Goal: Answer question/provide support: Share knowledge or assist other users

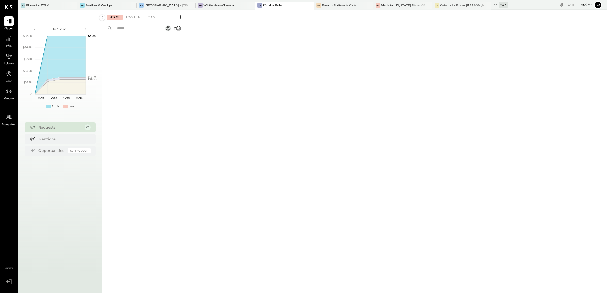
click at [491, 6] on icon at bounding box center [494, 5] width 7 height 7
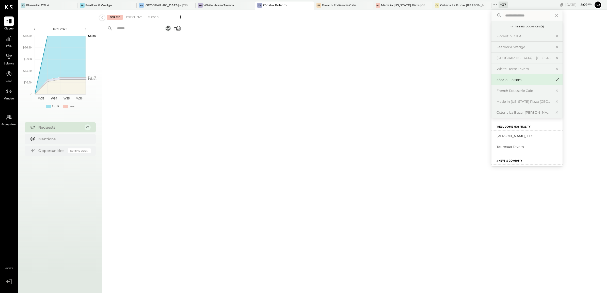
click at [507, 17] on input "text" at bounding box center [526, 15] width 47 height 9
type input "****"
click at [496, 136] on div "Anaviv" at bounding box center [523, 136] width 55 height 5
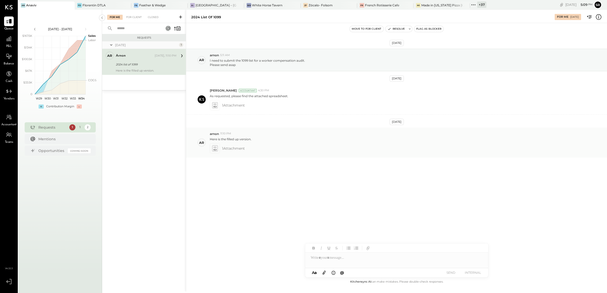
click at [230, 149] on span "1 Attachment" at bounding box center [233, 148] width 23 height 10
click at [222, 149] on span "1 Attachment" at bounding box center [233, 148] width 23 height 10
click at [226, 107] on span "1 Attachment" at bounding box center [233, 105] width 23 height 10
click at [212, 149] on icon at bounding box center [214, 148] width 5 height 6
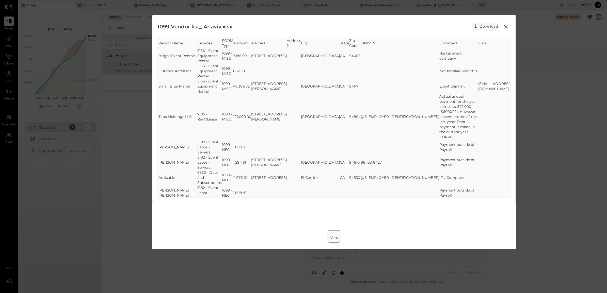
click at [476, 26] on icon at bounding box center [476, 27] width 8 height 8
click at [547, 91] on div "1099 Vendor list_ Anaviv.xlsx Download SheetJS Table Export Vendor Name Service…" at bounding box center [303, 146] width 607 height 293
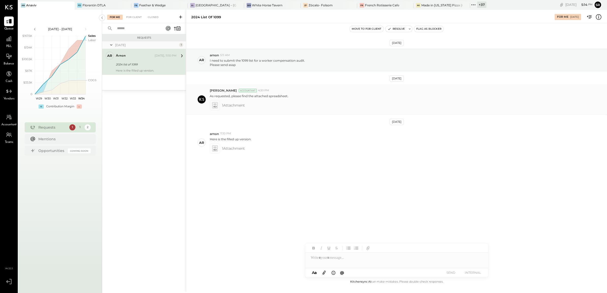
click at [214, 105] on icon at bounding box center [214, 105] width 5 height 6
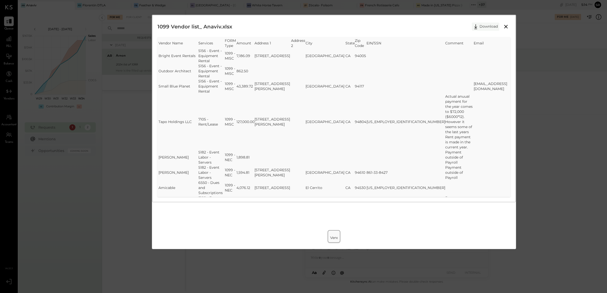
click at [486, 27] on button "Download" at bounding box center [485, 27] width 27 height 8
click at [550, 126] on div "1099 Vendor list_ Anaviv.xlsx Download SheetJS Table Export Vendor Name Service…" at bounding box center [303, 146] width 607 height 293
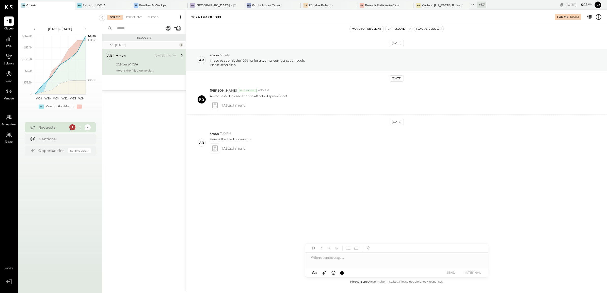
click at [323, 258] on div at bounding box center [396, 258] width 183 height 10
click at [324, 259] on div at bounding box center [396, 258] width 183 height 10
click at [339, 258] on div "**********" at bounding box center [396, 258] width 183 height 10
click at [333, 258] on div "**********" at bounding box center [396, 258] width 183 height 10
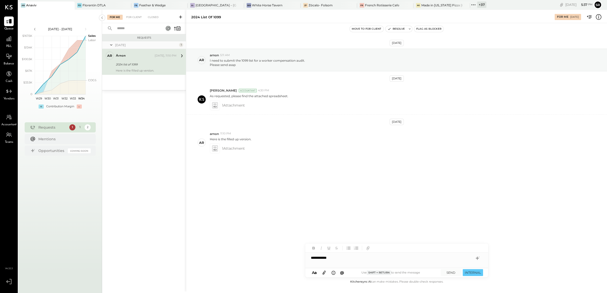
click at [338, 260] on div "**********" at bounding box center [396, 258] width 183 height 10
drag, startPoint x: 331, startPoint y: 259, endPoint x: 362, endPoint y: 260, distance: 31.0
click at [362, 260] on div "**********" at bounding box center [396, 258] width 183 height 10
click at [333, 258] on div "**********" at bounding box center [396, 258] width 183 height 10
click at [344, 258] on div "**********" at bounding box center [396, 258] width 183 height 10
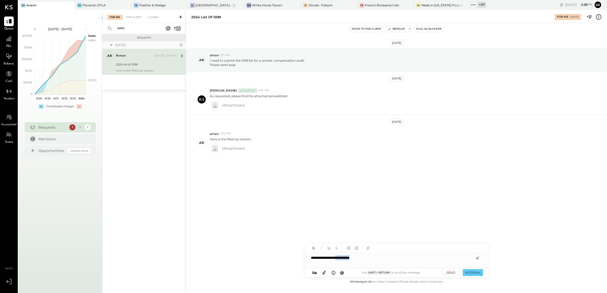
drag, startPoint x: 345, startPoint y: 257, endPoint x: 391, endPoint y: 261, distance: 46.3
click at [391, 261] on div "**********" at bounding box center [396, 258] width 183 height 10
click at [366, 257] on div "**********" at bounding box center [396, 258] width 183 height 10
click at [403, 258] on div "**********" at bounding box center [396, 258] width 183 height 10
drag, startPoint x: 403, startPoint y: 258, endPoint x: 311, endPoint y: 258, distance: 91.6
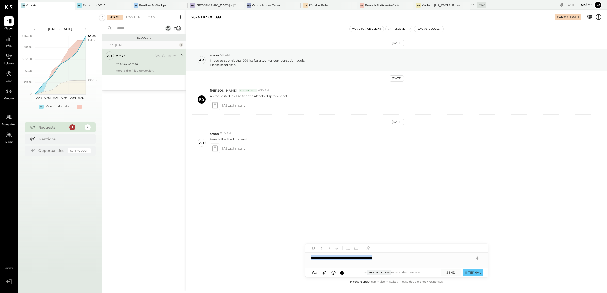
click at [311, 258] on div "**********" at bounding box center [396, 258] width 183 height 10
copy div "**********"
click at [410, 257] on div "**********" at bounding box center [396, 258] width 183 height 10
drag, startPoint x: 406, startPoint y: 258, endPoint x: 310, endPoint y: 260, distance: 96.2
click at [310, 260] on div "**********" at bounding box center [396, 258] width 183 height 10
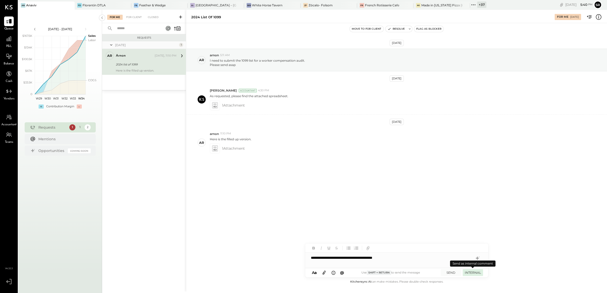
click at [471, 272] on button "INTERNAL" at bounding box center [472, 272] width 20 height 7
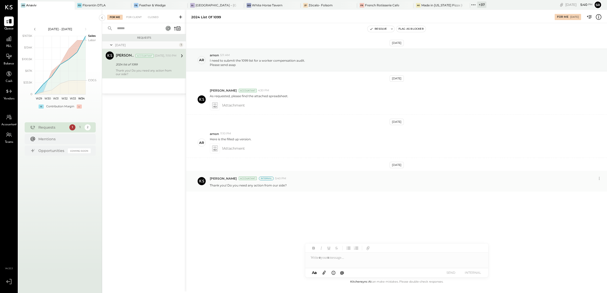
click at [264, 179] on div "Internal" at bounding box center [266, 179] width 15 height 4
click at [271, 186] on p "Thank you! Do you need any action from our side?" at bounding box center [248, 185] width 77 height 4
click at [181, 55] on icon at bounding box center [181, 56] width 7 height 7
click at [157, 57] on div "[DATE], 11:10 PM" at bounding box center [166, 56] width 22 height 4
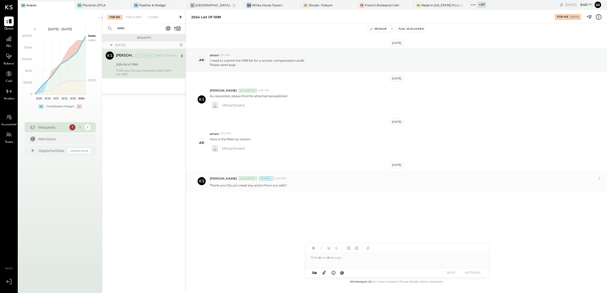
click at [223, 186] on p "Thank you! Do you need any action from our side?" at bounding box center [248, 185] width 77 height 4
click at [182, 55] on icon at bounding box center [181, 56] width 7 height 7
click at [181, 55] on icon at bounding box center [182, 55] width 2 height 3
click at [164, 61] on div "2024 list of 1099" at bounding box center [145, 64] width 59 height 6
click at [146, 109] on div "Requests [DATE] 1 [PERSON_NAME] Accountant [PERSON_NAME] Accountant [DATE], 11:…" at bounding box center [144, 155] width 84 height 243
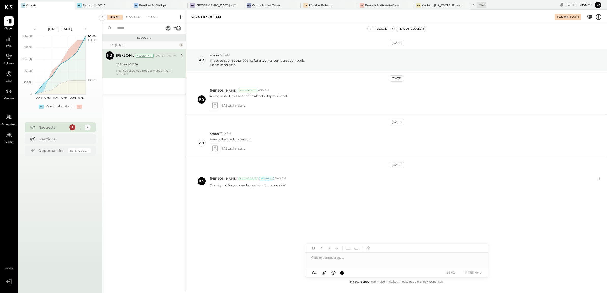
drag, startPoint x: 182, startPoint y: 55, endPoint x: 142, endPoint y: 117, distance: 74.2
click at [142, 117] on div "Requests [DATE] 1 [PERSON_NAME] Accountant [PERSON_NAME] Accountant [DATE], 11:…" at bounding box center [144, 155] width 84 height 243
click at [283, 187] on p "Thank you! Do you need any action from our side?" at bounding box center [248, 185] width 77 height 4
click at [247, 179] on div "Accountant" at bounding box center [248, 179] width 18 height 4
click at [260, 180] on div "Internal" at bounding box center [266, 179] width 15 height 4
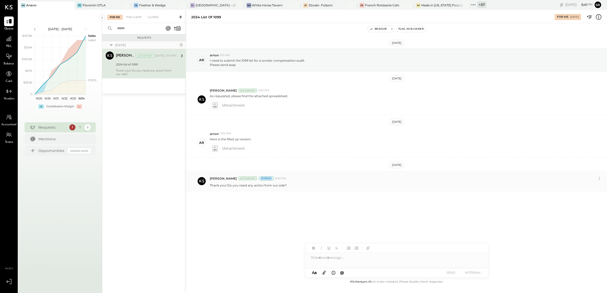
click at [260, 180] on div "Internal" at bounding box center [266, 179] width 15 height 4
drag, startPoint x: 260, startPoint y: 180, endPoint x: 302, endPoint y: 187, distance: 42.1
click at [302, 187] on div "Thank you! Do you need any action from our side?" at bounding box center [406, 184] width 393 height 5
drag, startPoint x: 209, startPoint y: 185, endPoint x: 290, endPoint y: 185, distance: 80.2
click at [290, 185] on div "Thank you! Do you need any action from our side?" at bounding box center [406, 184] width 393 height 5
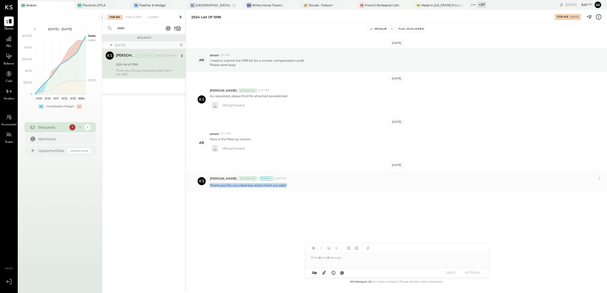
copy p "Thank you! Do you need any action from our side?"
click at [287, 186] on div "Thank you! Do you need any action from our side?" at bounding box center [406, 184] width 393 height 5
drag, startPoint x: 290, startPoint y: 186, endPoint x: 209, endPoint y: 190, distance: 81.3
click at [209, 190] on div "[PERSON_NAME] Accountant Internal 5:40 PM Thank you! Do you need any action fro…" at bounding box center [396, 181] width 421 height 21
copy p "Thank you! Do you need any action from our side?"
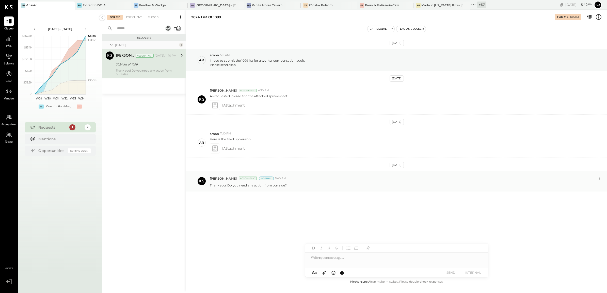
click at [243, 177] on div "[PERSON_NAME] Accountant Internal" at bounding box center [242, 178] width 64 height 4
click at [243, 178] on div "Accountant" at bounding box center [248, 179] width 18 height 4
drag, startPoint x: 243, startPoint y: 178, endPoint x: 222, endPoint y: 195, distance: 26.9
click at [222, 195] on div "[DATE] ar arnon 5:11 AM I need to submit the 1099 list for a worker compensatio…" at bounding box center [396, 133] width 421 height 194
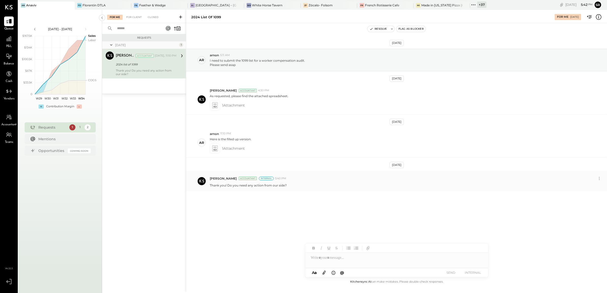
click at [259, 178] on div "Internal" at bounding box center [266, 179] width 15 height 4
click at [182, 55] on icon at bounding box center [181, 56] width 7 height 7
click at [129, 125] on div "Requests [DATE] 1 [PERSON_NAME] Accountant [PERSON_NAME] Accountant [DATE], 11:…" at bounding box center [144, 155] width 84 height 243
click at [129, 90] on div "[DATE] 1 [PERSON_NAME] Accountant [PERSON_NAME] Accountant [DATE], 11:10 PM 202…" at bounding box center [144, 67] width 84 height 52
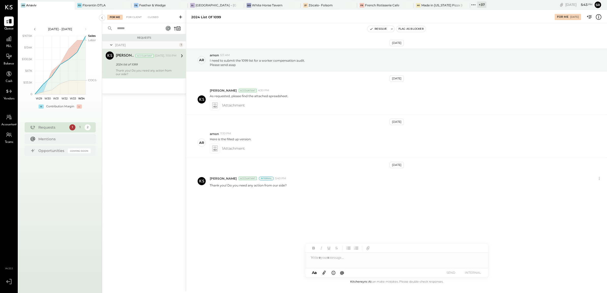
click at [134, 64] on div "2024 list of 1099" at bounding box center [145, 64] width 59 height 5
click at [109, 46] on icon at bounding box center [111, 45] width 5 height 13
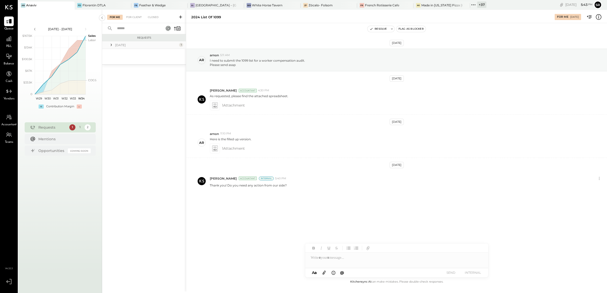
click at [110, 46] on icon at bounding box center [111, 44] width 5 height 5
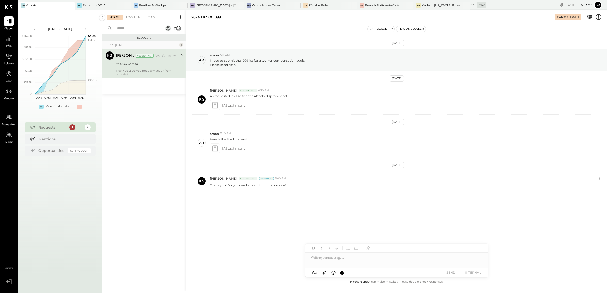
click at [157, 64] on div "2024 list of 1099" at bounding box center [145, 64] width 59 height 5
click at [332, 259] on div at bounding box center [396, 258] width 183 height 10
click at [149, 64] on div "2024 list of 1099" at bounding box center [145, 64] width 59 height 5
click at [392, 30] on icon at bounding box center [392, 29] width 4 height 4
click at [252, 209] on div "[DATE] ar arnon 5:11 AM I need to submit the 1099 list for a worker compensatio…" at bounding box center [396, 133] width 421 height 194
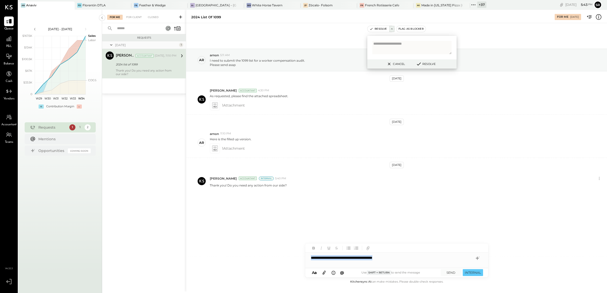
drag, startPoint x: 406, startPoint y: 259, endPoint x: 303, endPoint y: 259, distance: 103.5
click at [303, 259] on div "**********" at bounding box center [396, 151] width 421 height 282
click at [281, 185] on p "Thank you! Do you need any action from our side?" at bounding box center [248, 185] width 77 height 4
click at [246, 181] on div "[PERSON_NAME] Accountant Internal" at bounding box center [242, 178] width 64 height 4
click at [269, 185] on p "Thank you! Do you need any action from our side?" at bounding box center [248, 185] width 77 height 4
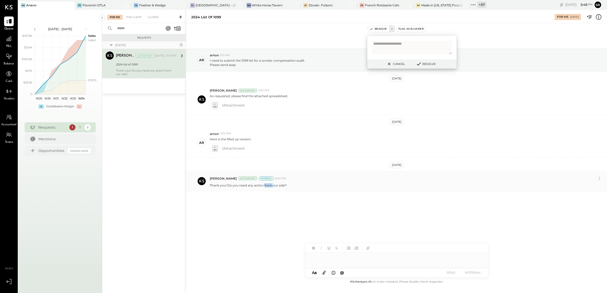
click at [269, 185] on p "Thank you! Do you need any action from our side?" at bounding box center [248, 185] width 77 height 4
drag, startPoint x: 269, startPoint y: 185, endPoint x: 291, endPoint y: 186, distance: 21.6
click at [291, 186] on div "Thank you! Do you need any action from our side?" at bounding box center [406, 184] width 393 height 5
click at [277, 186] on p "Thank you! Do you need any action from our side?" at bounding box center [248, 185] width 77 height 4
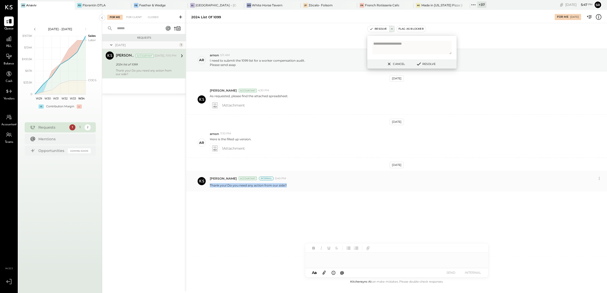
drag, startPoint x: 288, startPoint y: 184, endPoint x: 204, endPoint y: 183, distance: 84.0
click at [204, 183] on div "[PERSON_NAME] Accountant Internal 5:40 PM Thank you! Do you need any action fro…" at bounding box center [396, 181] width 421 height 21
drag, startPoint x: 204, startPoint y: 183, endPoint x: 200, endPoint y: 182, distance: 3.9
click at [200, 182] on icon at bounding box center [201, 181] width 5 height 3
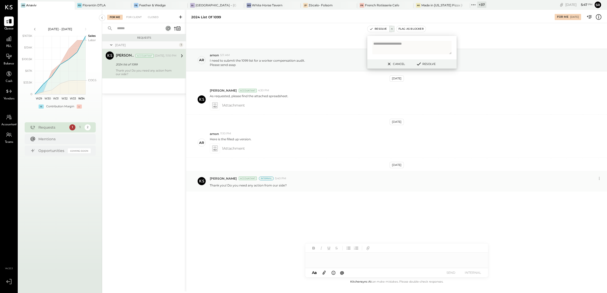
click at [111, 45] on icon at bounding box center [111, 45] width 5 height 13
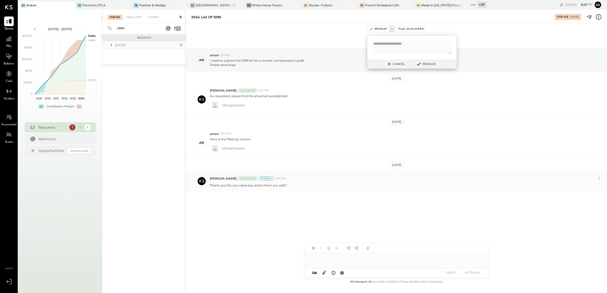
click at [111, 45] on icon at bounding box center [111, 44] width 5 height 5
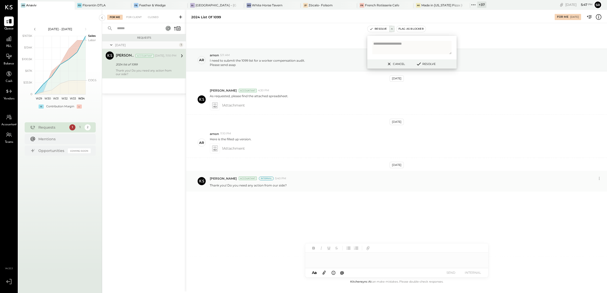
click at [181, 55] on icon at bounding box center [181, 56] width 7 height 7
drag, startPoint x: 141, startPoint y: 66, endPoint x: 122, endPoint y: 108, distance: 46.0
click at [122, 108] on div "Requests [DATE] 1 [PERSON_NAME] Accountant [PERSON_NAME] Accountant [DATE], 11:…" at bounding box center [144, 155] width 84 height 243
click at [129, 18] on div "For Client" at bounding box center [134, 17] width 21 height 5
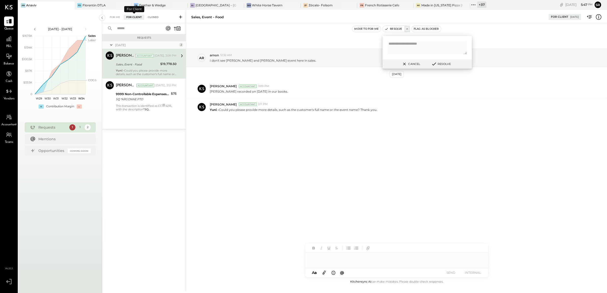
click at [154, 17] on div "Closed" at bounding box center [153, 17] width 16 height 5
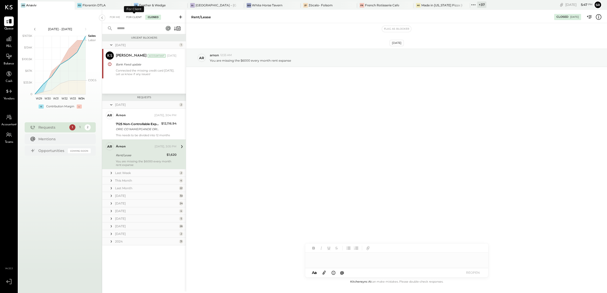
click at [130, 18] on div "For Client" at bounding box center [134, 17] width 21 height 5
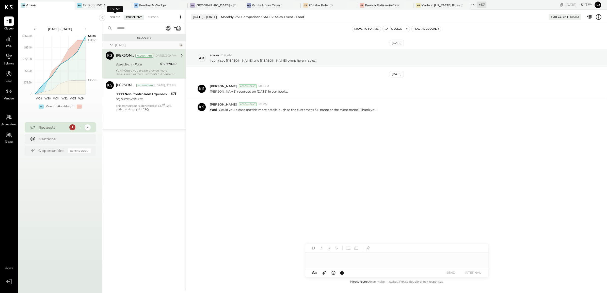
click at [114, 17] on div "For Me" at bounding box center [114, 17] width 15 height 5
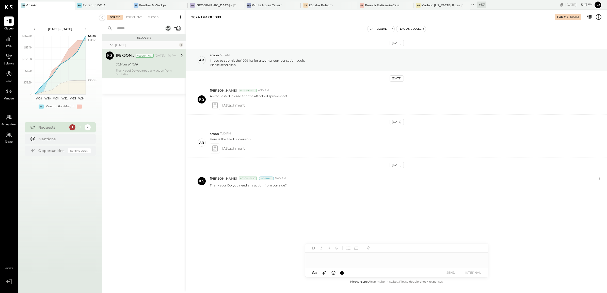
drag, startPoint x: 174, startPoint y: 59, endPoint x: 155, endPoint y: 60, distance: 19.1
drag, startPoint x: 155, startPoint y: 60, endPoint x: 137, endPoint y: 60, distance: 18.3
click at [137, 61] on div "[PERSON_NAME] Accountant [DATE], 11:10 PM 2024 list of 1099 Thank you! Do you n…" at bounding box center [146, 64] width 61 height 24
click at [140, 55] on div "Accountant" at bounding box center [145, 56] width 18 height 4
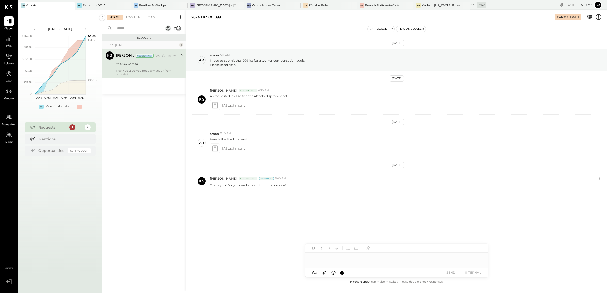
click at [140, 55] on div "Accountant" at bounding box center [145, 56] width 18 height 4
click at [271, 186] on p "Thank you! Do you need any action from our side?" at bounding box center [248, 185] width 77 height 4
click at [263, 178] on div "Internal" at bounding box center [266, 179] width 15 height 4
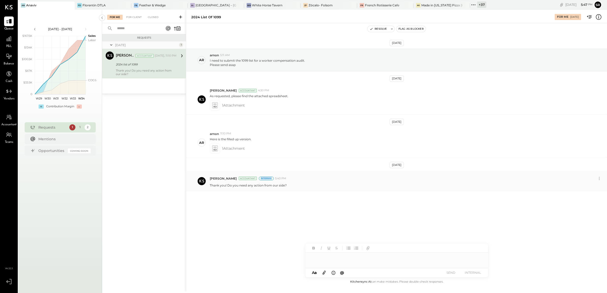
click at [263, 178] on div "Internal" at bounding box center [266, 179] width 15 height 4
drag, startPoint x: 263, startPoint y: 178, endPoint x: 313, endPoint y: 193, distance: 51.4
click at [313, 193] on div "[DATE] ar arnon 5:11 AM I need to submit the 1099 list for a worker compensatio…" at bounding box center [396, 133] width 421 height 194
click at [278, 183] on div "Thank you! Do you need any action from our side?" at bounding box center [406, 184] width 393 height 5
drag, startPoint x: 209, startPoint y: 186, endPoint x: 301, endPoint y: 186, distance: 92.1
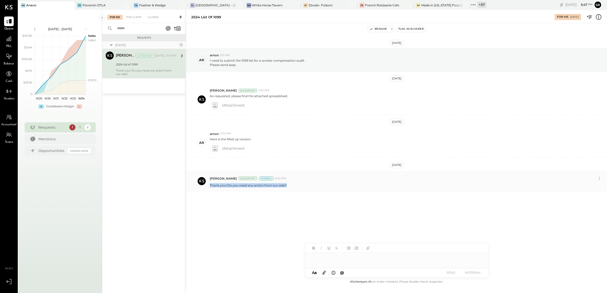
click at [301, 186] on div "[PERSON_NAME] Accountant Internal 5:40 PM Thank you! Do you need any action fro…" at bounding box center [396, 181] width 421 height 21
click at [320, 261] on div at bounding box center [396, 258] width 183 height 10
drag, startPoint x: 416, startPoint y: 258, endPoint x: 305, endPoint y: 259, distance: 111.9
click at [305, 259] on div "**********" at bounding box center [396, 151] width 421 height 282
click at [277, 187] on p "Thank you! Do you need any action from our side?" at bounding box center [248, 185] width 77 height 4
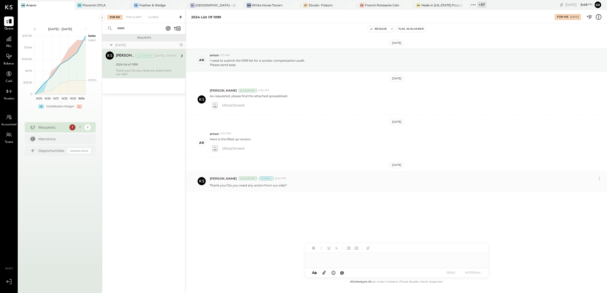
click at [224, 183] on p "Thank you! Do you need any action from our side?" at bounding box center [248, 185] width 77 height 4
click at [599, 179] on icon at bounding box center [598, 178] width 5 height 5
click at [579, 197] on button "Delete Message..." at bounding box center [585, 195] width 34 height 8
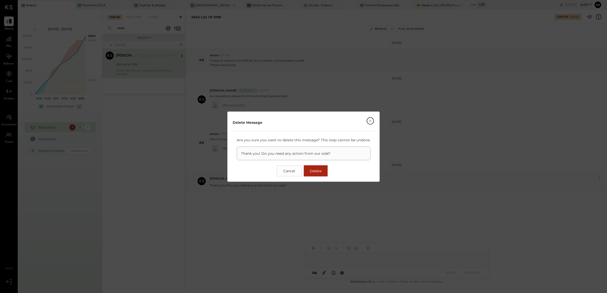
click at [316, 171] on span "Delete" at bounding box center [316, 171] width 12 height 5
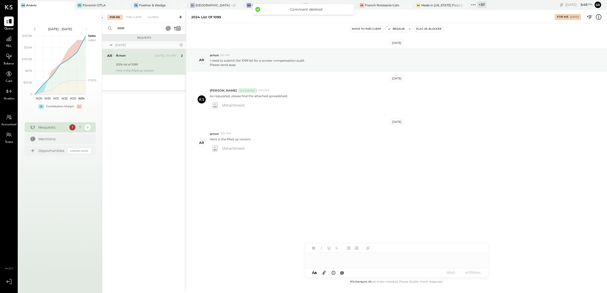
click at [320, 260] on div at bounding box center [396, 258] width 183 height 10
click at [450, 273] on button "SEND" at bounding box center [451, 272] width 20 height 7
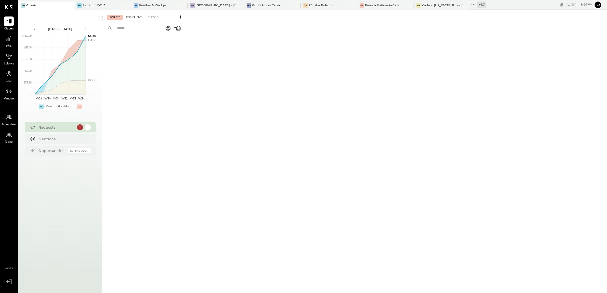
click at [132, 16] on div "For Client" at bounding box center [134, 17] width 21 height 5
